Goal: Task Accomplishment & Management: Manage account settings

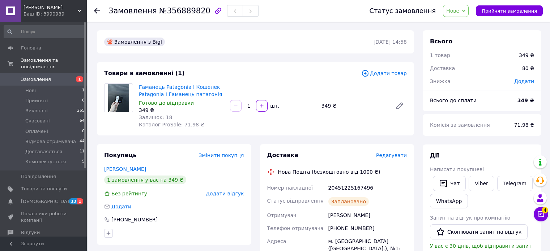
scroll to position [4, 0]
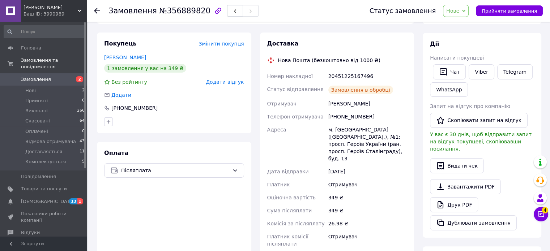
scroll to position [112, 0]
drag, startPoint x: 356, startPoint y: 73, endPoint x: 367, endPoint y: 75, distance: 11.4
click at [367, 75] on div "20451225167496" at bounding box center [367, 75] width 81 height 13
click at [467, 5] on span "Нове" at bounding box center [456, 11] width 26 height 12
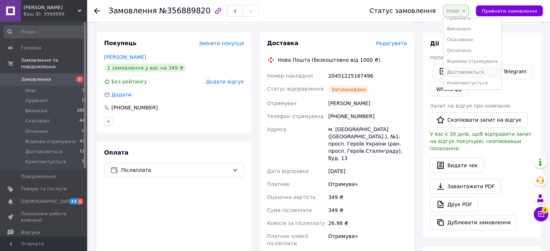
scroll to position [8, 0]
click at [473, 84] on li "Комплектується" at bounding box center [472, 82] width 58 height 11
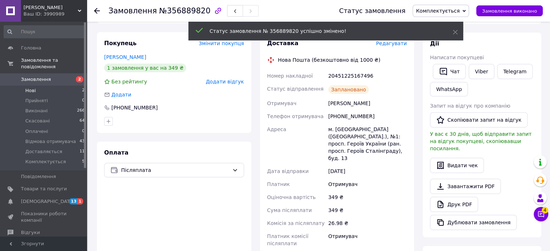
click at [34, 88] on span "Нові" at bounding box center [30, 91] width 10 height 7
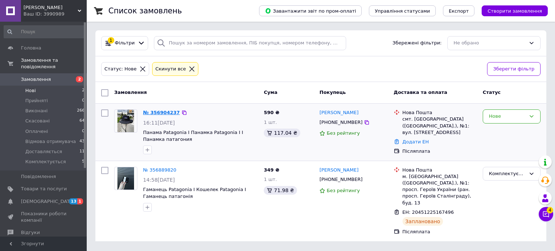
click at [160, 112] on link "№ 356904237" at bounding box center [161, 112] width 37 height 5
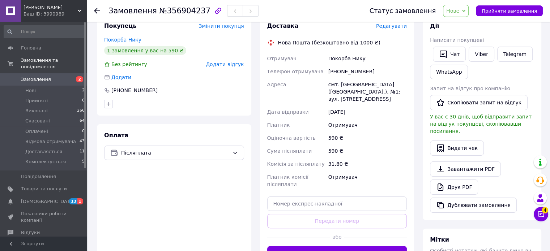
scroll to position [145, 0]
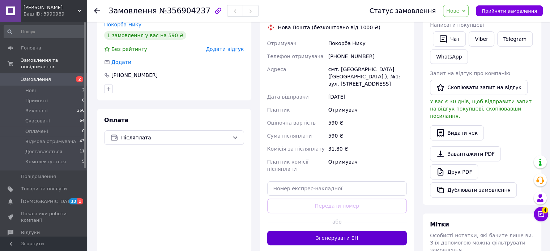
click at [316, 236] on button "Згенерувати ЕН" at bounding box center [337, 238] width 140 height 14
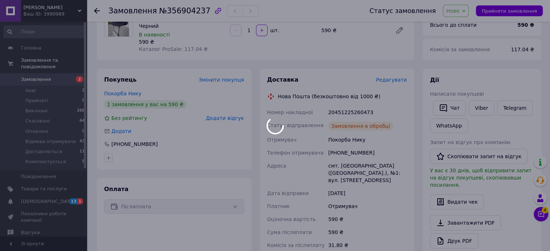
scroll to position [72, 0]
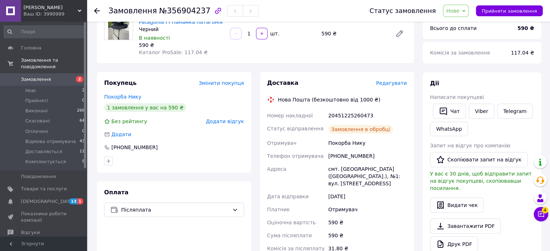
click at [346, 116] on div "20451225260473" at bounding box center [367, 115] width 81 height 13
copy div "20451225260473"
click at [347, 152] on div "[PHONE_NUMBER]" at bounding box center [367, 156] width 81 height 13
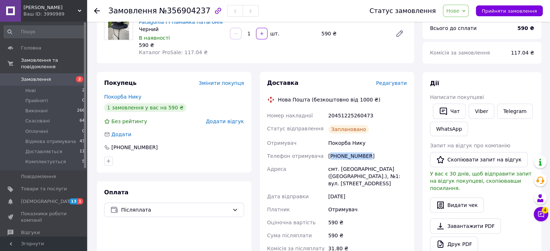
copy div "380978880047"
drag, startPoint x: 360, startPoint y: 118, endPoint x: 369, endPoint y: 117, distance: 9.1
click at [369, 117] on div "20451225260473" at bounding box center [367, 115] width 81 height 13
click at [456, 11] on span "Нове" at bounding box center [452, 11] width 13 height 6
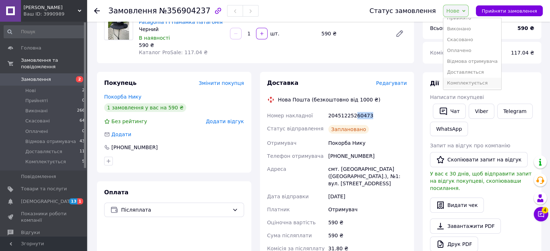
scroll to position [8, 0]
click at [474, 85] on li "Комплектується" at bounding box center [472, 82] width 58 height 11
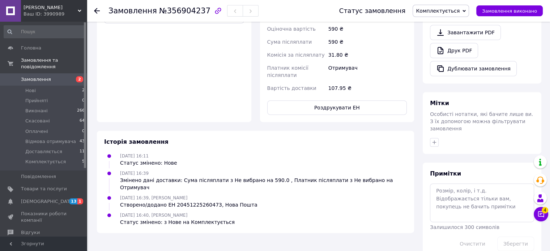
scroll to position [49, 0]
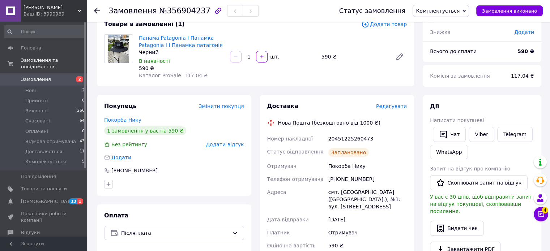
click at [42, 76] on span "Замовлення" at bounding box center [36, 79] width 30 height 7
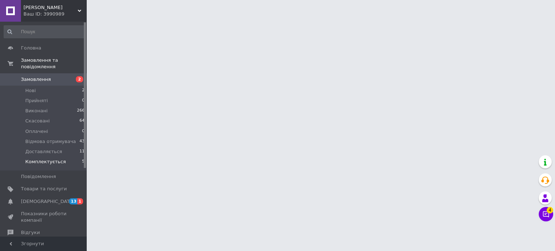
click at [50, 159] on li "Комплектується 5" at bounding box center [44, 164] width 89 height 14
click at [43, 159] on span "Комплектується" at bounding box center [45, 162] width 40 height 7
click at [48, 159] on span "Комплектується" at bounding box center [45, 162] width 40 height 7
